Goal: Complete application form

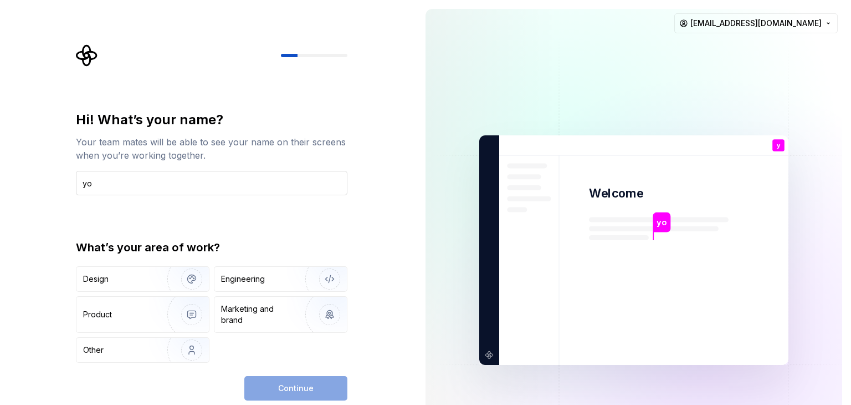
type input "y"
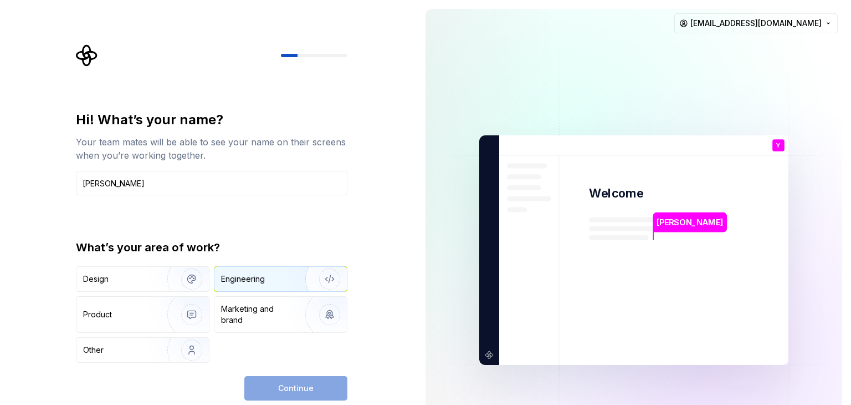
type input "[PERSON_NAME]"
click at [322, 273] on img "button" at bounding box center [322, 279] width 71 height 74
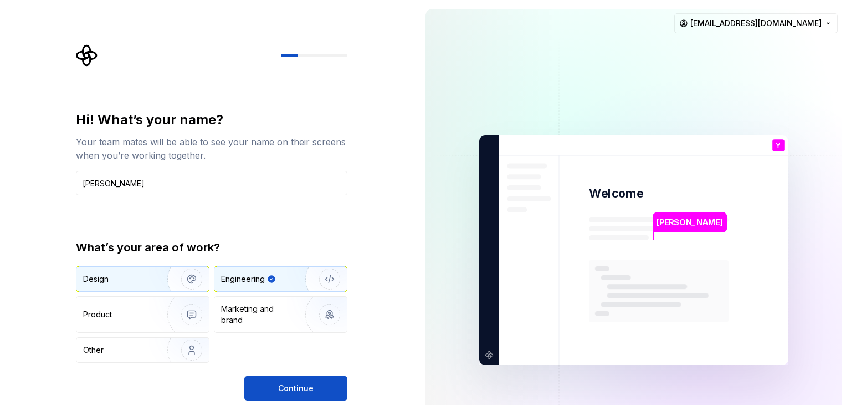
click at [191, 284] on img "button" at bounding box center [184, 279] width 71 height 74
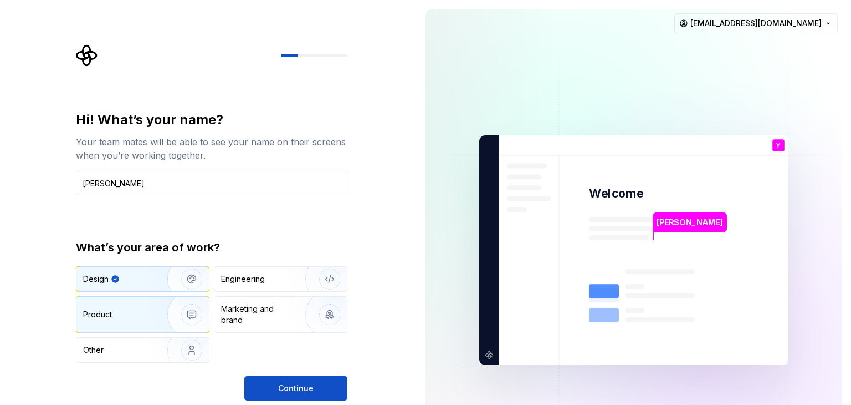
click at [184, 315] on img "button" at bounding box center [184, 314] width 71 height 74
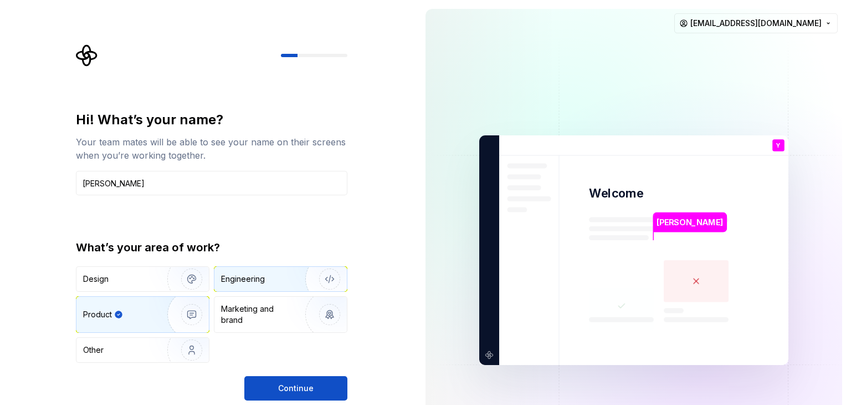
click at [314, 279] on img "button" at bounding box center [322, 279] width 71 height 74
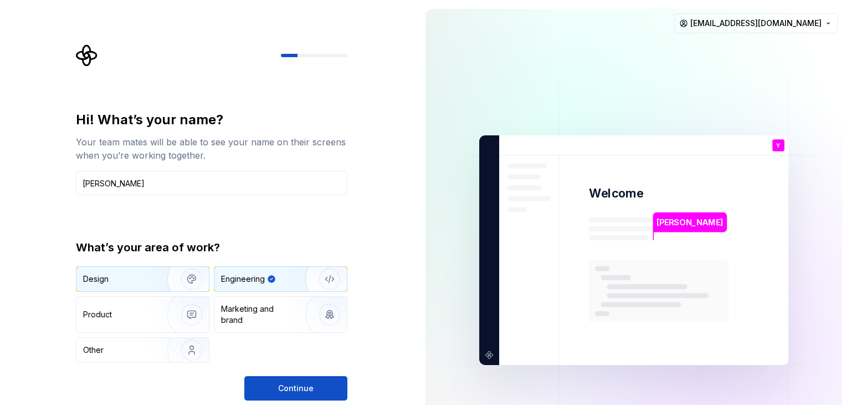
click at [206, 273] on img "button" at bounding box center [184, 279] width 71 height 74
click at [299, 282] on img "button" at bounding box center [322, 279] width 71 height 74
click at [324, 378] on button "Continue" at bounding box center [295, 388] width 103 height 24
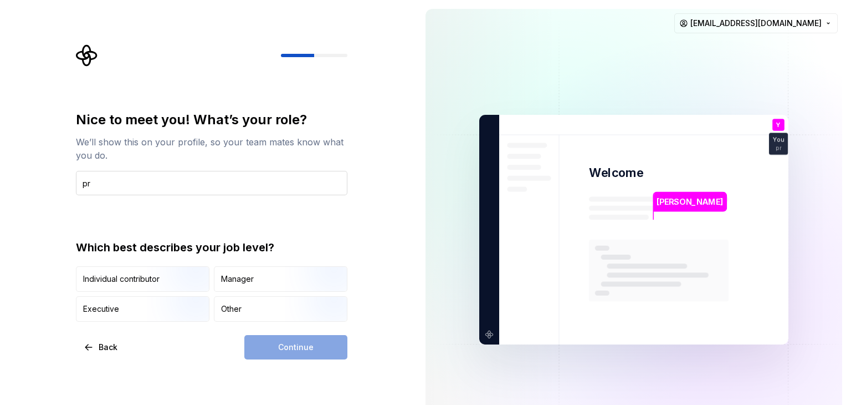
type input "p"
type input "capstone"
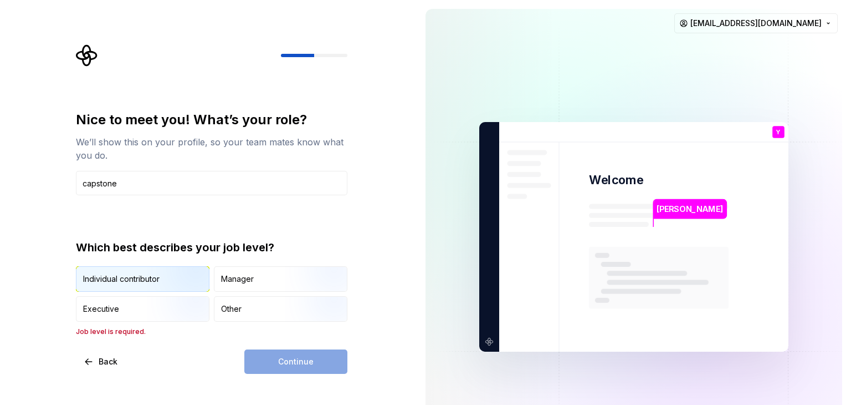
click at [179, 273] on img "button" at bounding box center [182, 293] width 71 height 74
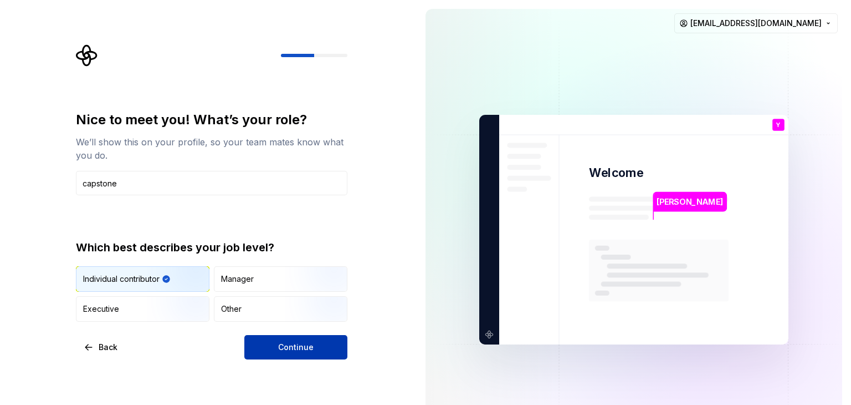
click at [286, 355] on button "Continue" at bounding box center [295, 347] width 103 height 24
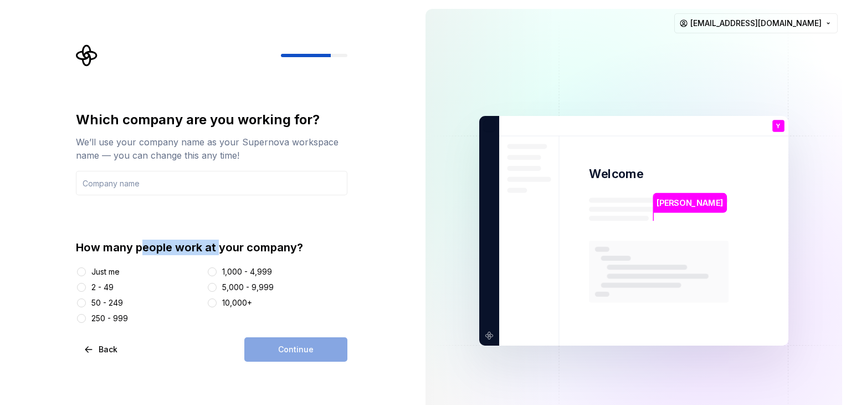
drag, startPoint x: 141, startPoint y: 253, endPoint x: 220, endPoint y: 247, distance: 79.5
click at [220, 247] on div "How many people work at your company?" at bounding box center [212, 247] width 272 height 16
click at [97, 268] on div "Just me" at bounding box center [105, 271] width 28 height 11
click at [86, 268] on button "Just me" at bounding box center [81, 271] width 9 height 9
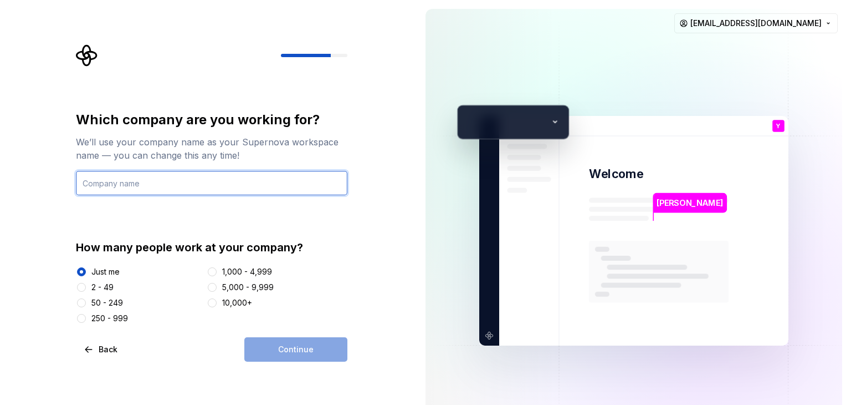
click at [225, 185] on input "text" at bounding box center [212, 183] width 272 height 24
type input "."
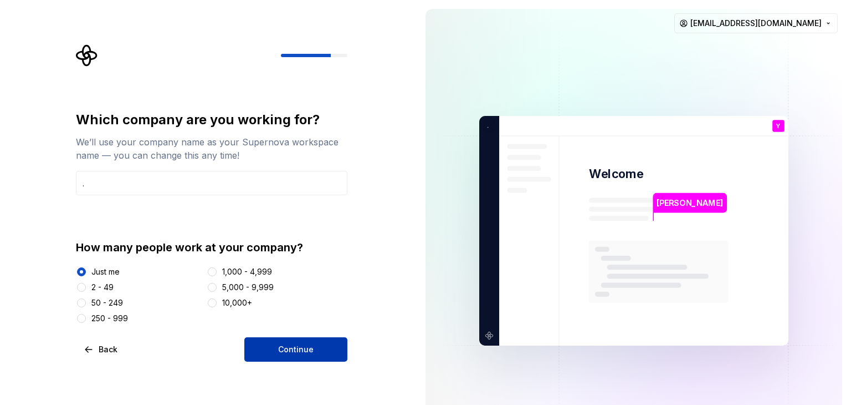
click at [303, 350] on span "Continue" at bounding box center [295, 349] width 35 height 11
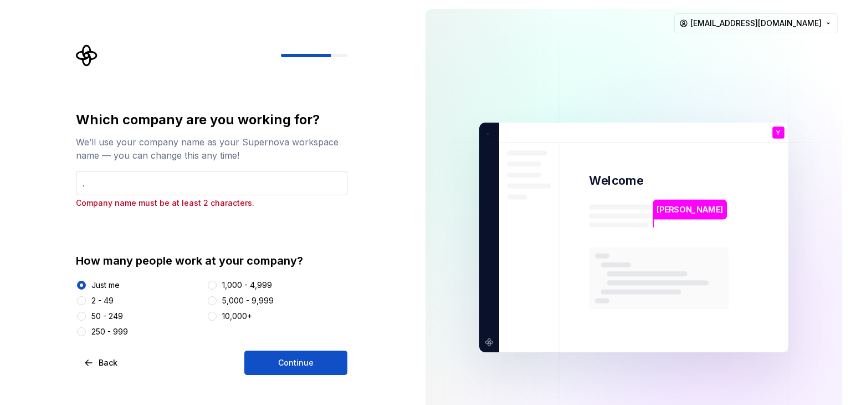
click at [263, 186] on input "." at bounding box center [212, 183] width 272 height 24
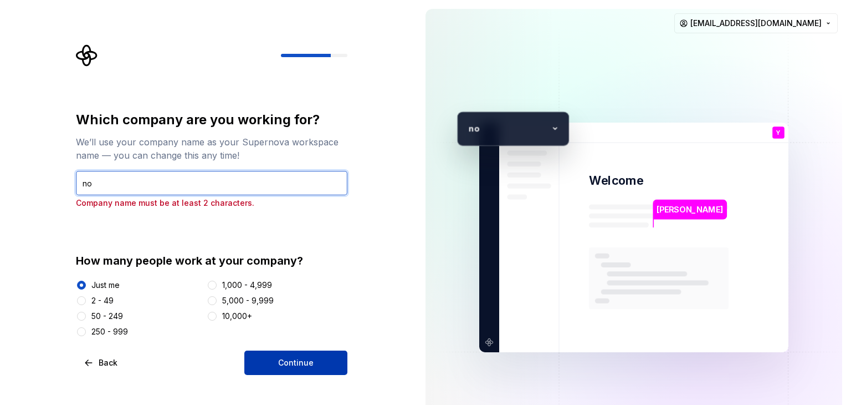
type input "no"
click at [271, 361] on button "Continue" at bounding box center [295, 362] width 103 height 24
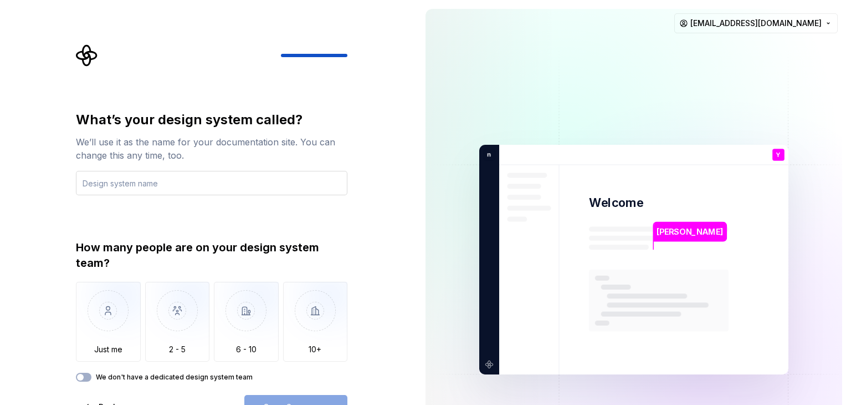
click at [256, 185] on input "text" at bounding box center [212, 183] width 272 height 24
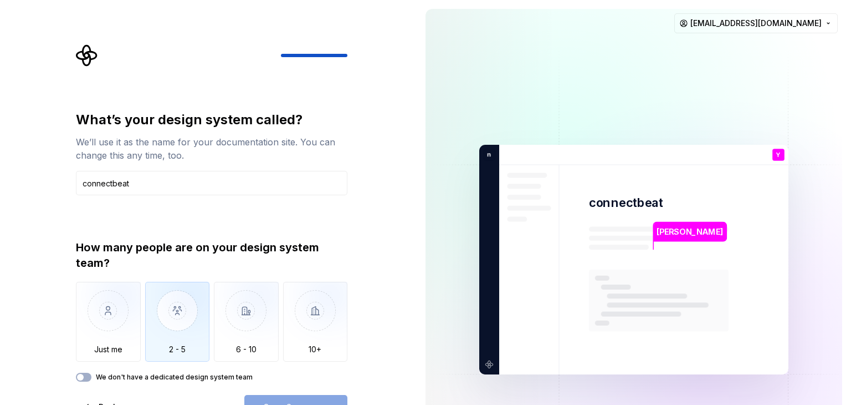
type input "connectbeat"
click at [170, 320] on img "button" at bounding box center [177, 319] width 65 height 74
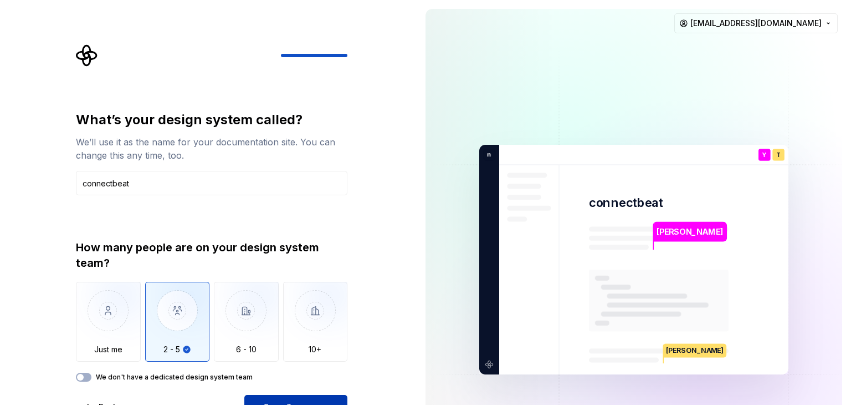
click at [304, 399] on button "Open Supernova" at bounding box center [295, 407] width 103 height 24
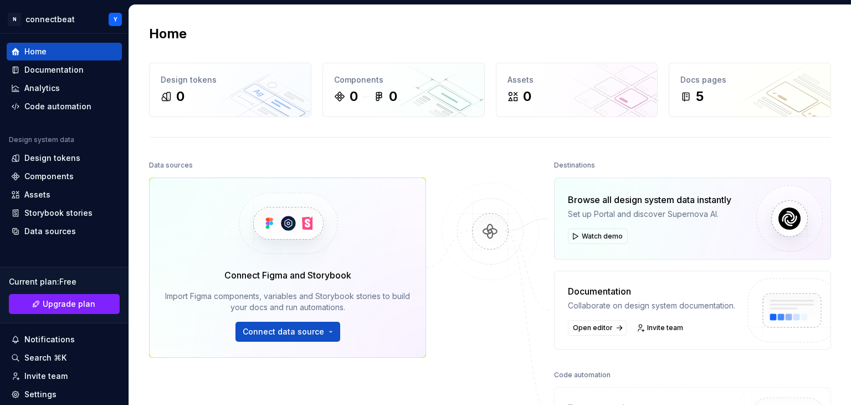
click at [808, 262] on div "Browse all design system data instantly Set up Portal and discover Supernova AI…" at bounding box center [692, 263] width 277 height 172
click at [574, 319] on div "Documentation Collaborate on design system documentation. Open editor Invite te…" at bounding box center [651, 309] width 167 height 51
